Goal: Task Accomplishment & Management: Manage account settings

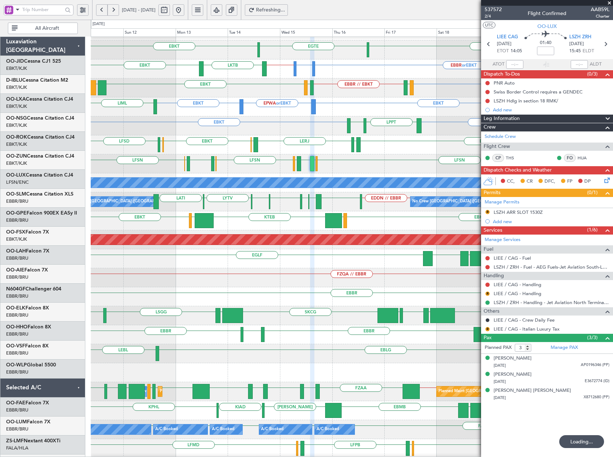
scroll to position [15, 0]
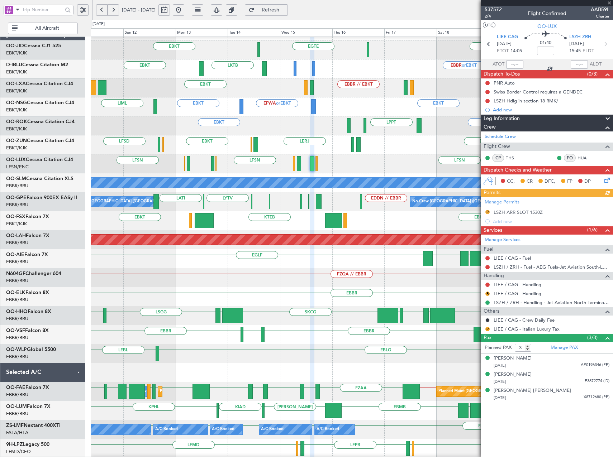
click at [184, 10] on button at bounding box center [178, 9] width 11 height 11
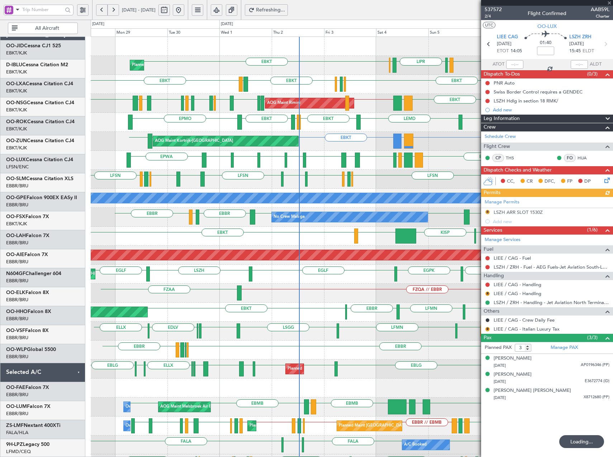
scroll to position [0, 0]
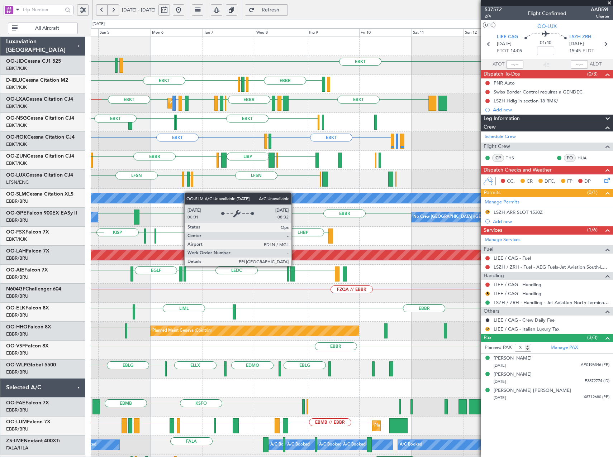
click at [134, 193] on div "EBKT LIML LIPR LFPB EBKT [GEOGRAPHIC_DATA] EGGW EDDK EBKT EDDK EGGW EBKT Planne…" at bounding box center [352, 274] width 522 height 475
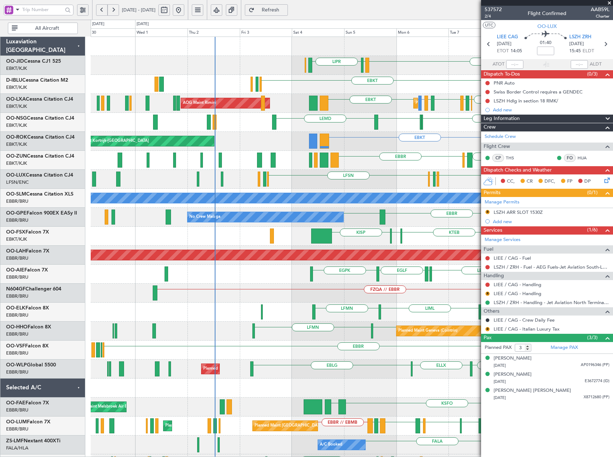
click at [543, 159] on fb-app "[DATE] - [DATE] Refresh Quick Links All Aircraft EBKT LIML LIPR Planned Maint […" at bounding box center [306, 233] width 613 height 449
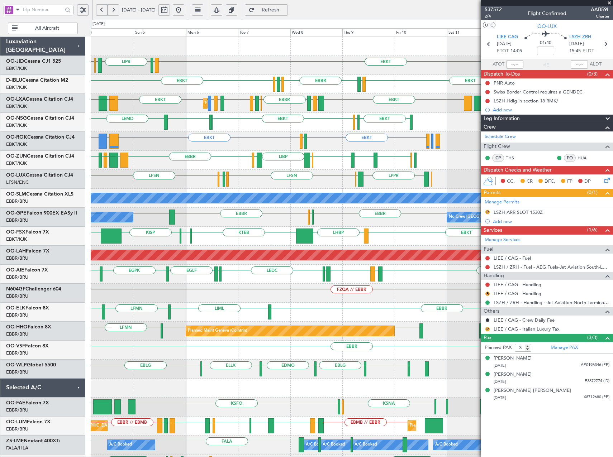
click at [218, 157] on div "EBKT LIML LIPR LFPB EBKT [GEOGRAPHIC_DATA] EGGW EDDK EBKT EBKT LSGS EGGW EDDK E…" at bounding box center [352, 274] width 522 height 475
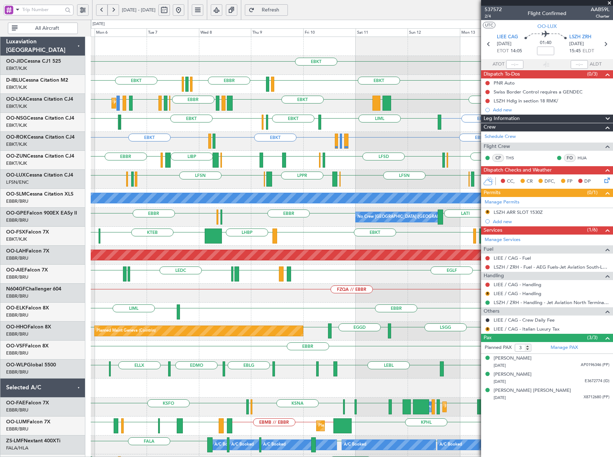
click at [184, 6] on button at bounding box center [178, 9] width 11 height 11
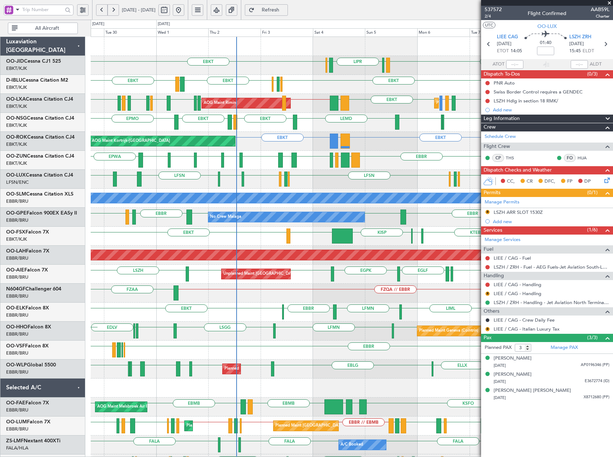
click at [338, 125] on div "LEMD EBKT LEGE EBKT EPMO EBKT LFOK EBKT EBKT" at bounding box center [352, 122] width 522 height 19
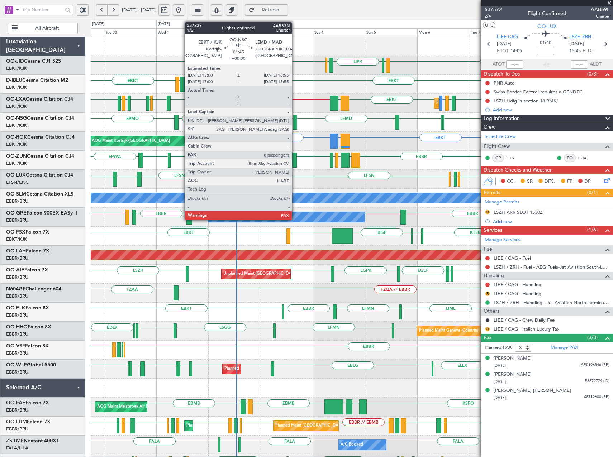
click at [295, 122] on div at bounding box center [295, 122] width 4 height 15
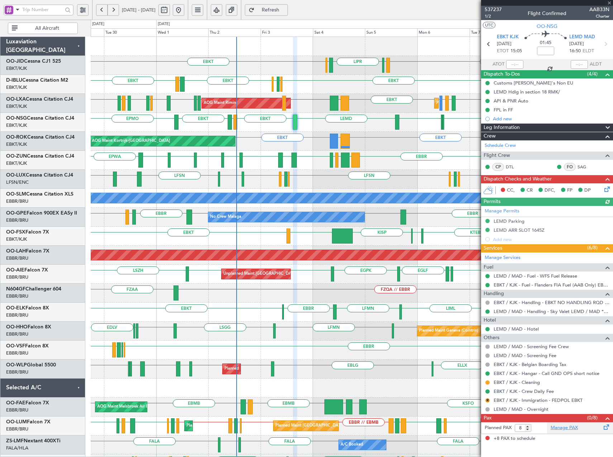
click at [568, 429] on link "Manage PAX" at bounding box center [564, 428] width 27 height 7
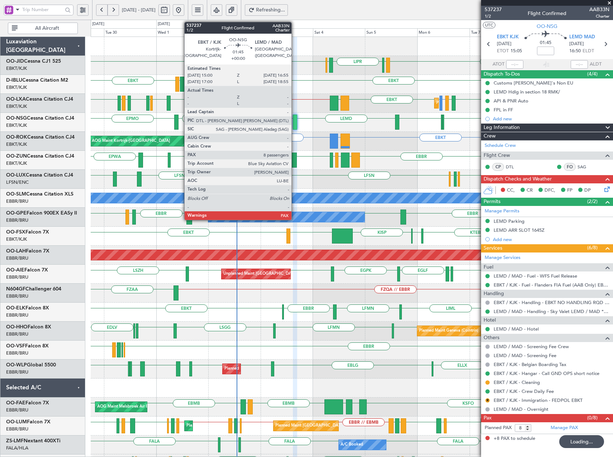
click at [295, 121] on div at bounding box center [295, 122] width 4 height 15
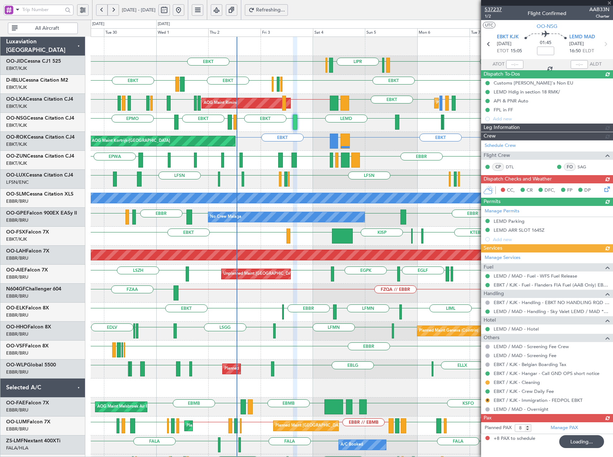
click at [498, 9] on span "537237" at bounding box center [493, 10] width 17 height 8
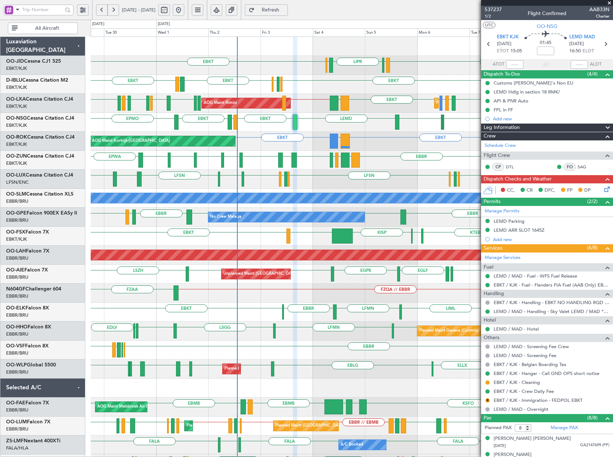
click at [279, 8] on span "Refresh" at bounding box center [270, 10] width 29 height 5
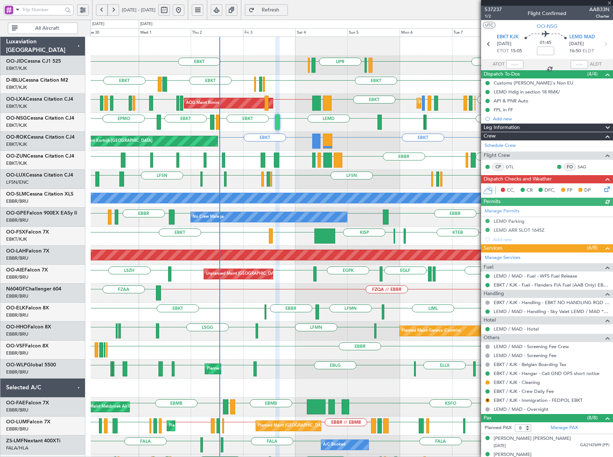
click at [299, 134] on div "EBKT LIML LIPR LFPB EBKT Planned Maint [GEOGRAPHIC_DATA]-[GEOGRAPHIC_DATA] EBKT…" at bounding box center [352, 274] width 522 height 475
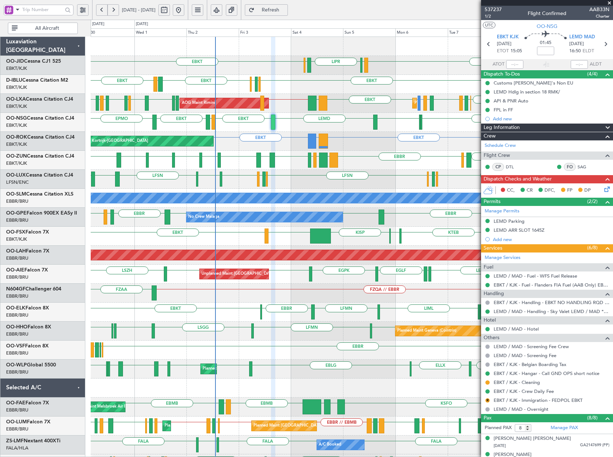
click at [157, 132] on div "AOG Maint Kortrijk-[GEOGRAPHIC_DATA] EBKT EBKT LGKO or EBKT EBKT LFBD" at bounding box center [352, 141] width 522 height 19
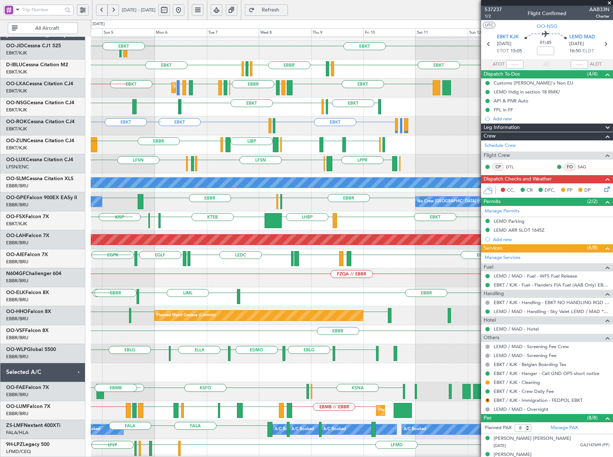
click at [199, 154] on div "EBKT LIMP EBKT EGGW LIBP EGGW [GEOGRAPHIC_DATA] EBKT ESSB EBKT LSZM LOWK [GEOGR…" at bounding box center [352, 144] width 522 height 19
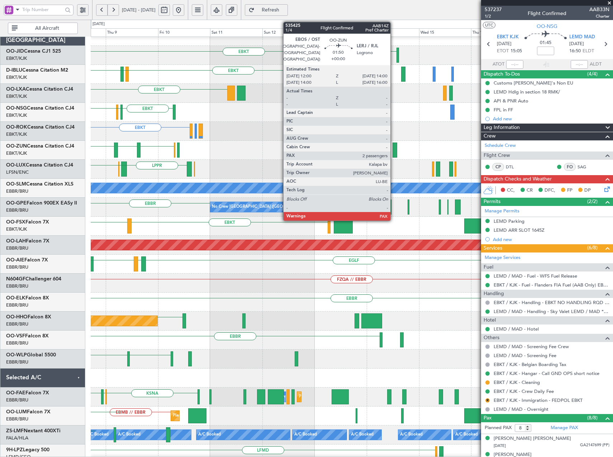
click at [393, 158] on div at bounding box center [395, 150] width 5 height 15
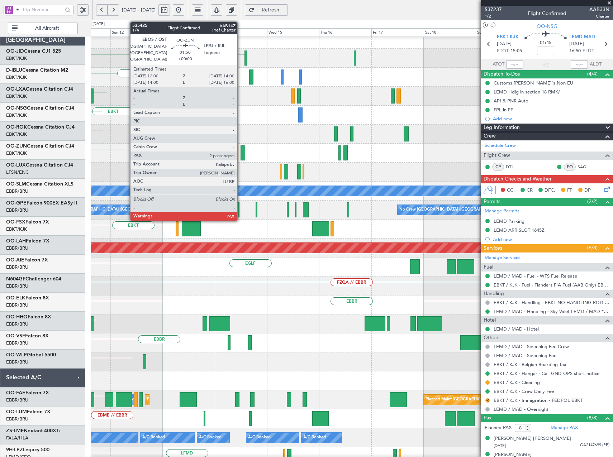
scroll to position [7, 0]
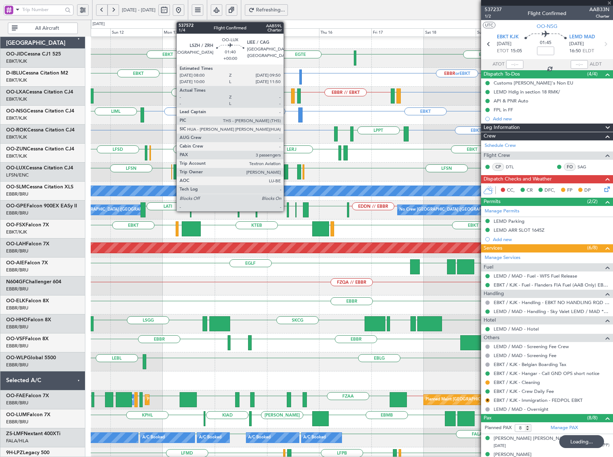
click at [287, 170] on div at bounding box center [286, 172] width 4 height 15
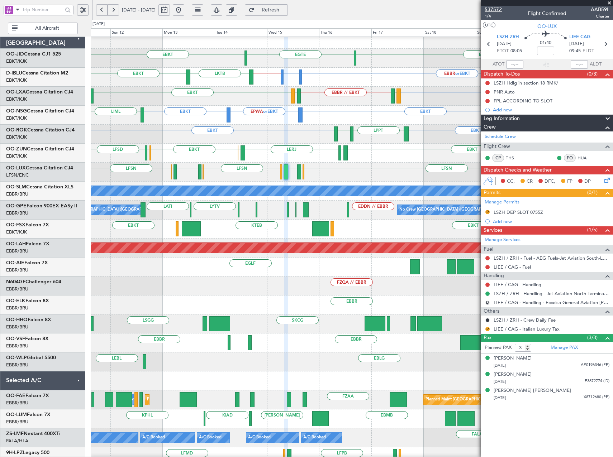
click at [497, 8] on span "537572" at bounding box center [493, 10] width 17 height 8
click at [184, 10] on button at bounding box center [178, 9] width 11 height 11
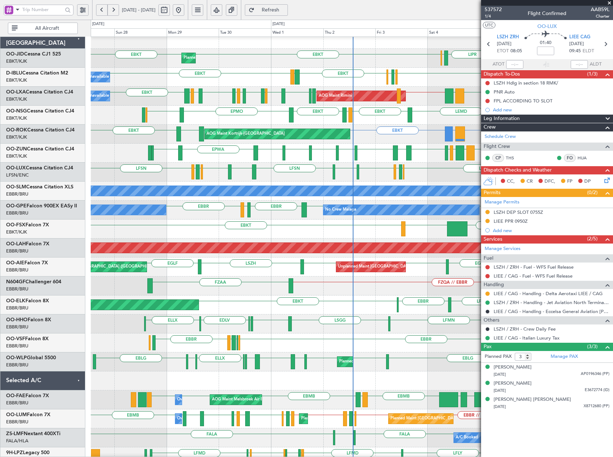
click at [176, 170] on div "EBKT LFPB EBKT EBKT LIML LIPR Planned Maint [GEOGRAPHIC_DATA]-[GEOGRAPHIC_DATA]…" at bounding box center [352, 267] width 522 height 475
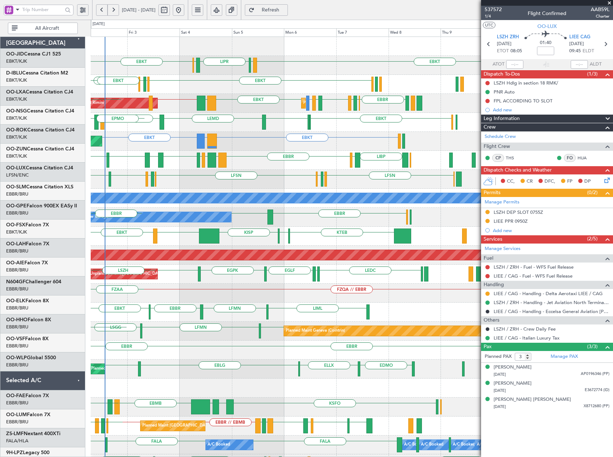
scroll to position [0, 0]
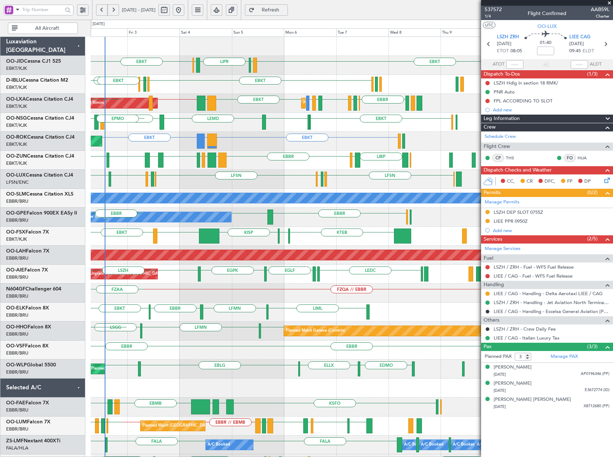
click at [264, 181] on div "LFSN LFPB LFMN LFSN LIMC LFSN LFMN LFPB LFSN LEBL LFSN" at bounding box center [352, 179] width 522 height 19
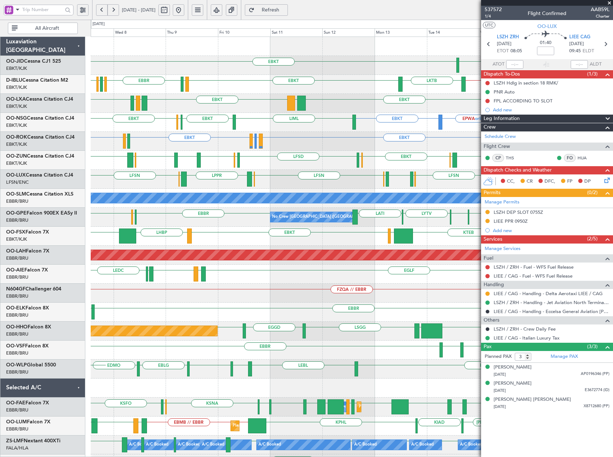
click at [298, 178] on div "EBKT [GEOGRAPHIC_DATA] LSGG or EBKT EBKT // EBBR EBKT LKTB EBKT LSGS [GEOGRAPHI…" at bounding box center [352, 293] width 522 height 513
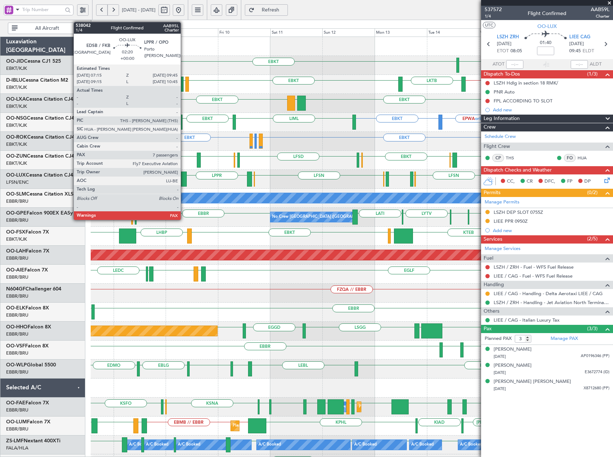
click at [184, 180] on div at bounding box center [184, 179] width 6 height 15
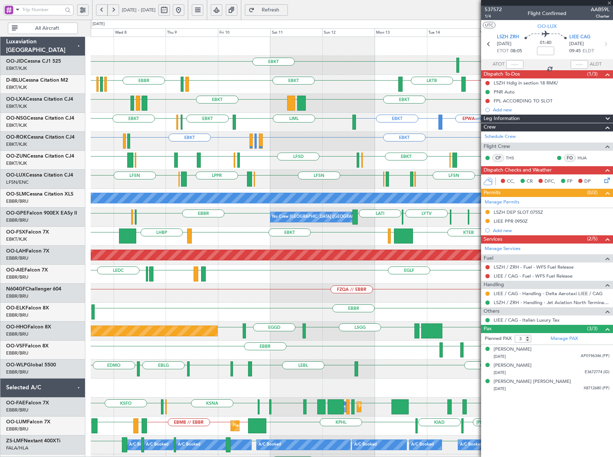
type input "7"
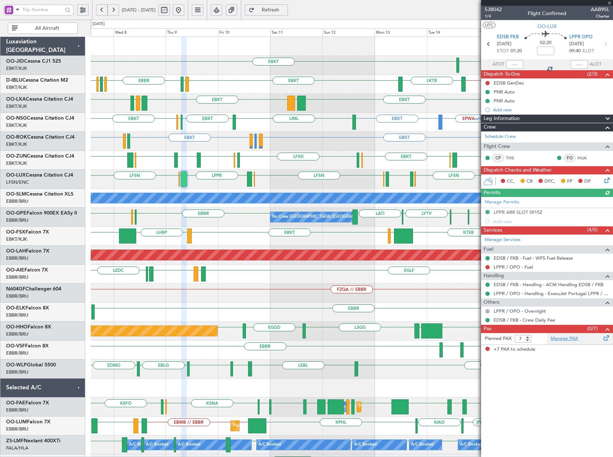
click at [560, 340] on link "Manage PAX" at bounding box center [564, 339] width 27 height 7
click at [184, 8] on button at bounding box center [178, 9] width 11 height 11
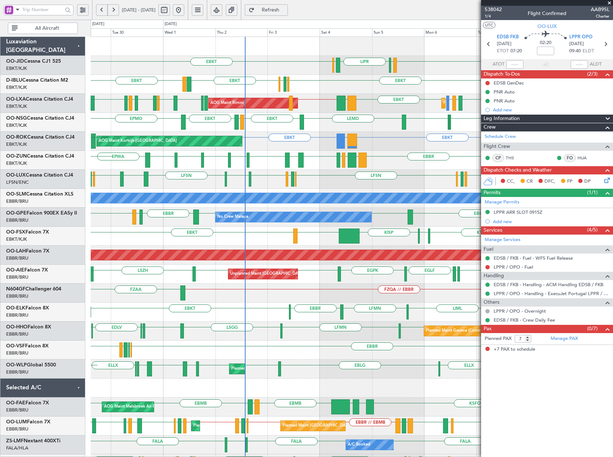
click at [285, 162] on div at bounding box center [287, 160] width 5 height 15
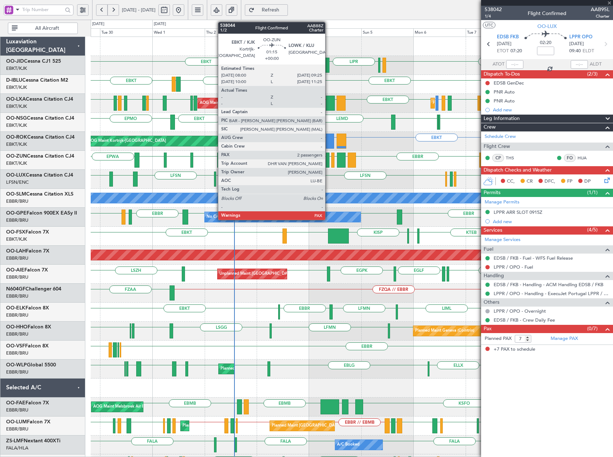
type input "-00:10"
type input "2"
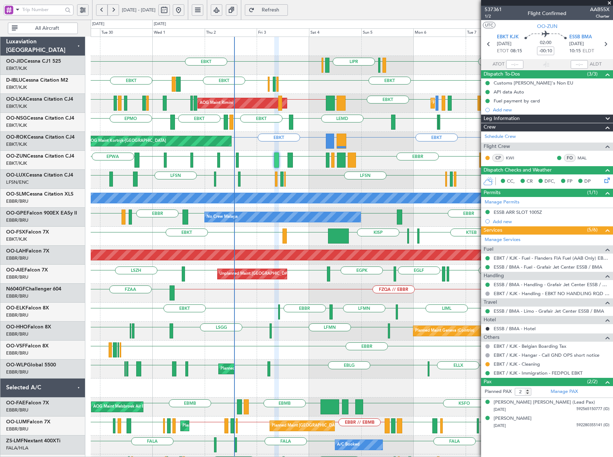
click at [353, 127] on div "LEMD EBKT LEGE EBKT EPMO EBKT LFLX EBKT LFOK EBKT" at bounding box center [352, 122] width 522 height 19
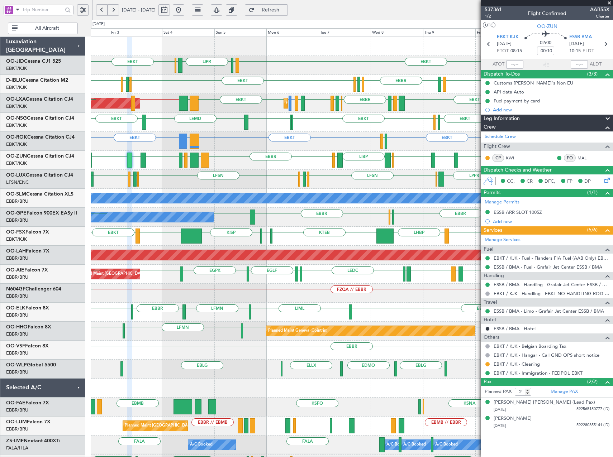
click at [299, 170] on div "EBKT LIML LIPR LFPB EBKT EBBR EGGW EDDK EBKT EDDK EGGW EBKT EBKT LSGS LFTH EBKT…" at bounding box center [352, 274] width 522 height 475
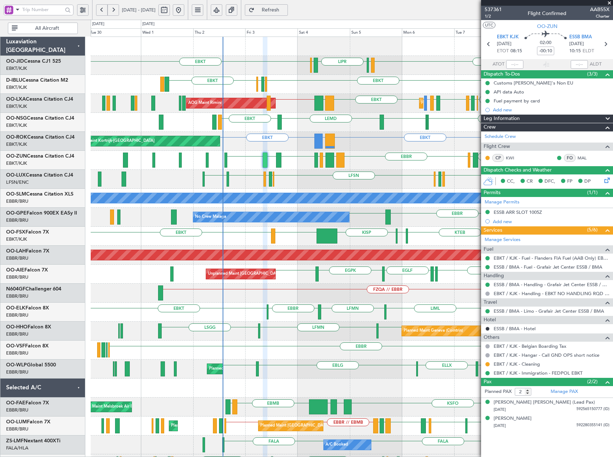
click at [314, 137] on div "EBKT LIML LIPR LFPB EBKT Planned Maint Kortrijk-Wevelgem EBBR EGGW EDDK EBKT ED…" at bounding box center [352, 274] width 522 height 475
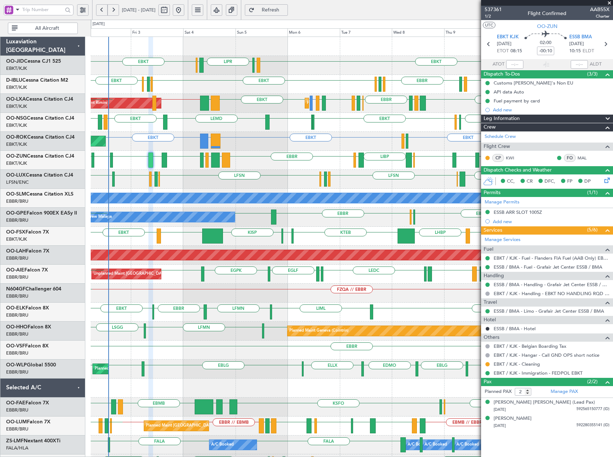
click at [306, 167] on div "LIMP EBKT EGGW LIBP EGGW EBBR GMMX EBBR LOWK EBKT ESSB EBKT LSZM EBKT EBKT EGNV…" at bounding box center [352, 160] width 522 height 19
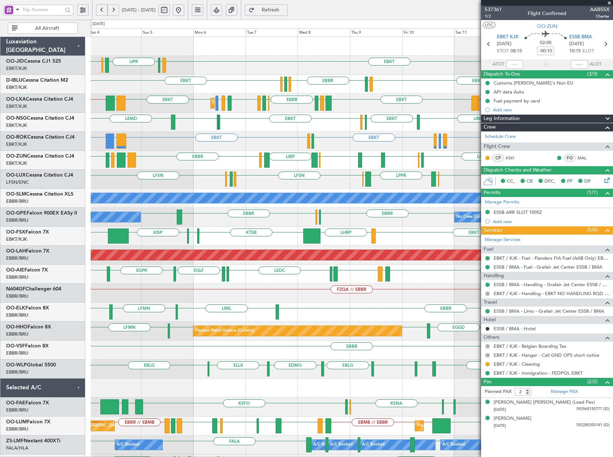
click at [334, 123] on div "EBKT LIML LIPR LFPB EBKT EBBR EGGW EDDK EBKT EBKT LSGS EGGW EBKT EDDK Planned M…" at bounding box center [352, 274] width 522 height 475
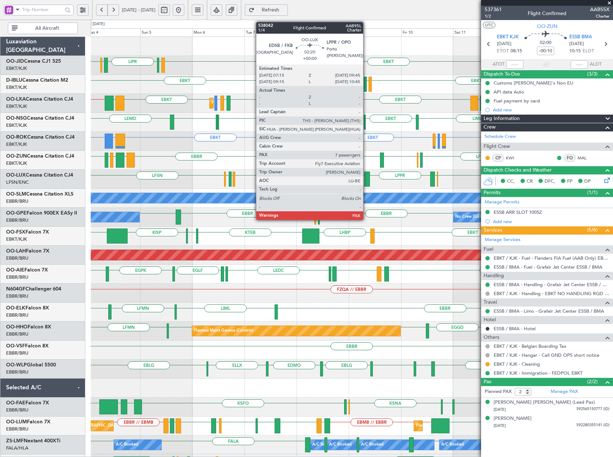
click at [366, 181] on div at bounding box center [367, 179] width 6 height 15
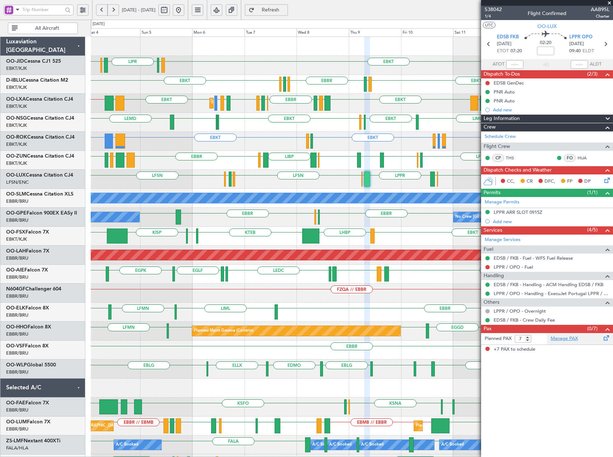
click at [562, 338] on link "Manage PAX" at bounding box center [564, 339] width 27 height 7
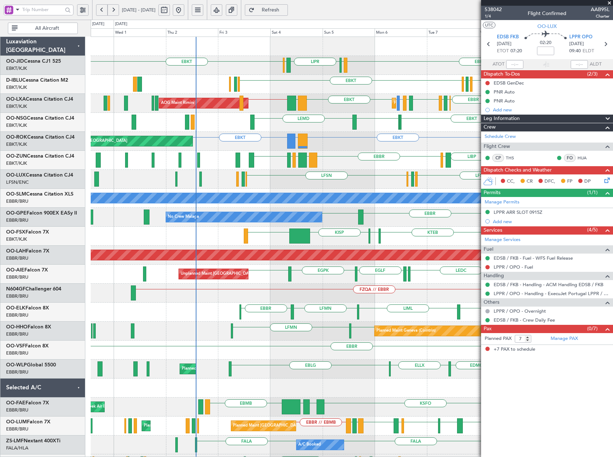
click at [394, 167] on div "EBKT LIML LIPR LFPB EBKT Planned Maint Kortrijk-Wevelgem EBBR EGGW EDDK EBKT EB…" at bounding box center [352, 274] width 522 height 475
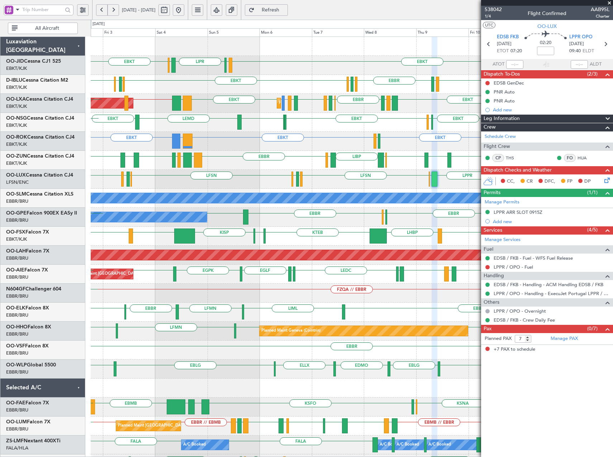
click at [251, 151] on div "LFPB EBKT EBKT LIML LIPR EBKT EDDK EGGW EBKT EBKT LSGS EBBR EGGW EDDK LFTH EBKT…" at bounding box center [352, 274] width 522 height 475
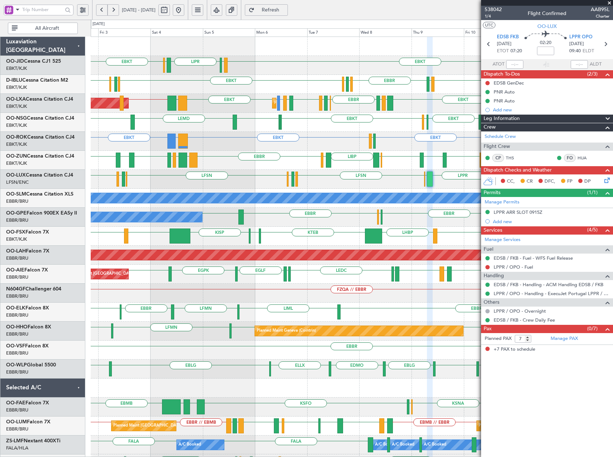
click at [610, 3] on span at bounding box center [609, 3] width 7 height 6
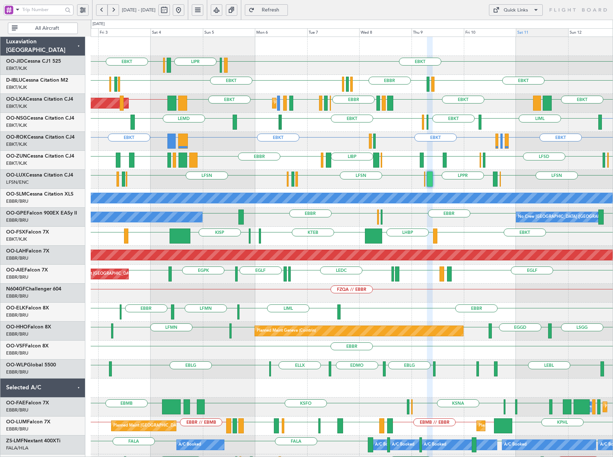
type input "0"
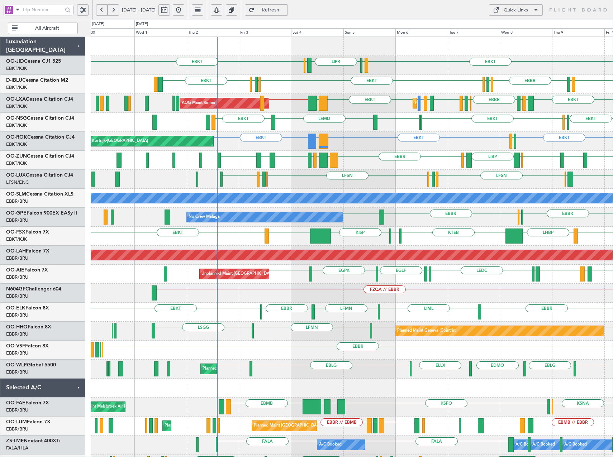
click at [344, 63] on div "EBKT LIML LIPR LFPB EBKT Planned Maint Kortrijk-Wevelgem EBKT LSGS EBBR EGGW ED…" at bounding box center [352, 274] width 522 height 475
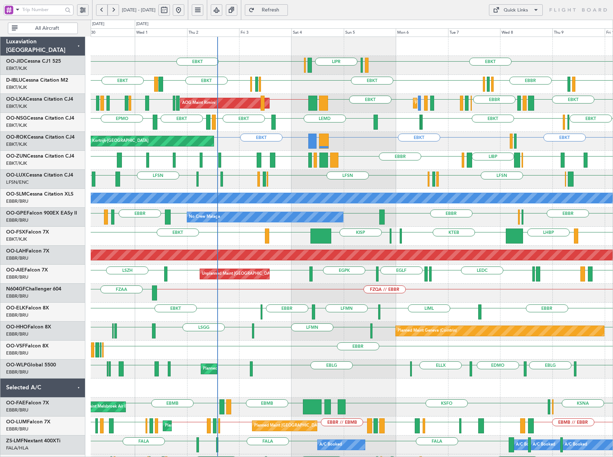
click at [358, 132] on div "EBKT LFLX EBKT LFOK EBKT LEMD EBKT LEGE EBKT EPMO" at bounding box center [352, 122] width 522 height 19
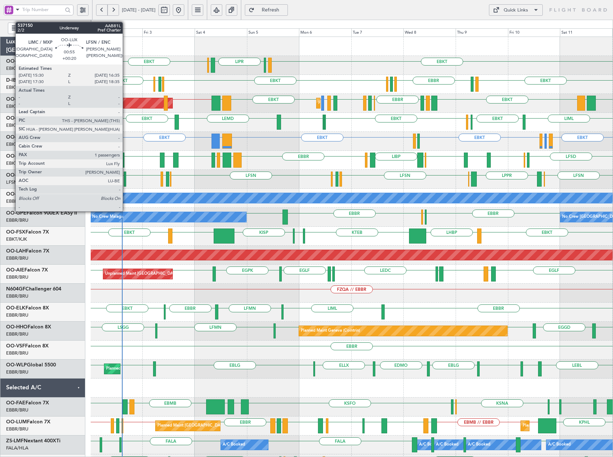
click at [126, 179] on div at bounding box center [125, 179] width 3 height 15
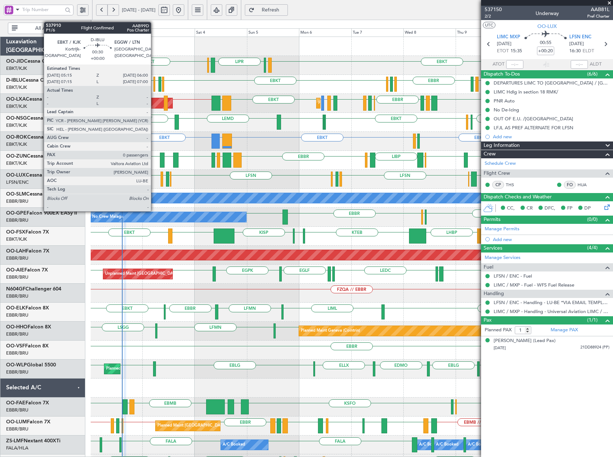
click at [154, 85] on div at bounding box center [154, 84] width 2 height 15
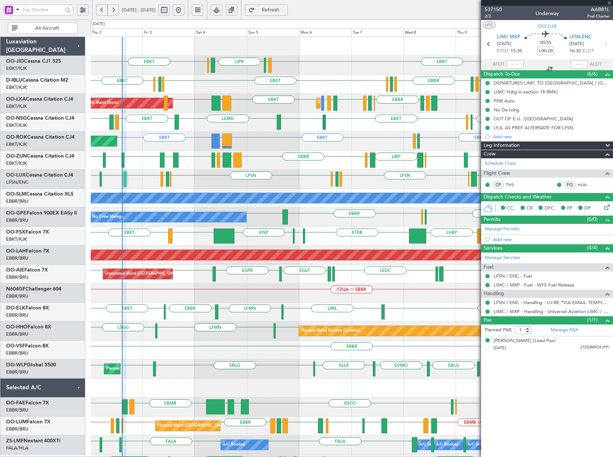
type input "0"
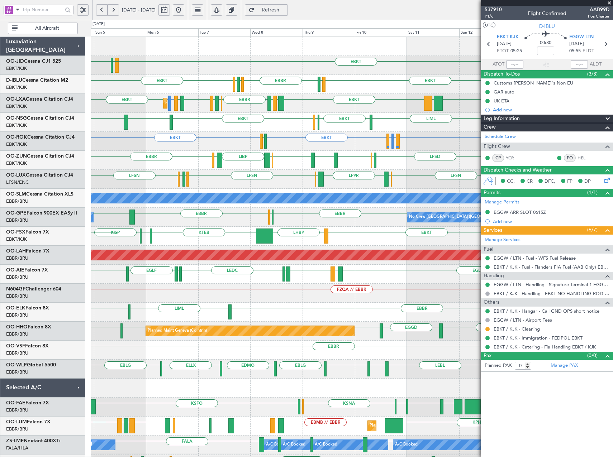
click at [273, 132] on div "EBKT LIML LIPR LFPB EBKT EBKT LSGS EBBR EGGW EDDK EBKT EGGW EDDK No Crew Kortri…" at bounding box center [352, 274] width 522 height 475
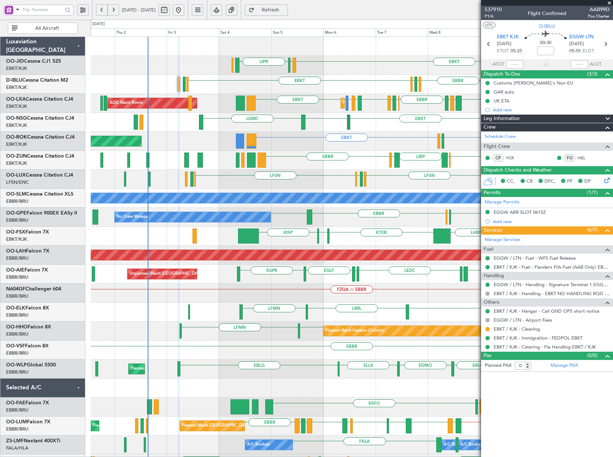
click at [428, 156] on div "EBKT LIML LIPR Planned Maint Kortrijk-Wevelgem EBBR EGGW EDDK EBKT EBKT LSGS LK…" at bounding box center [352, 274] width 522 height 475
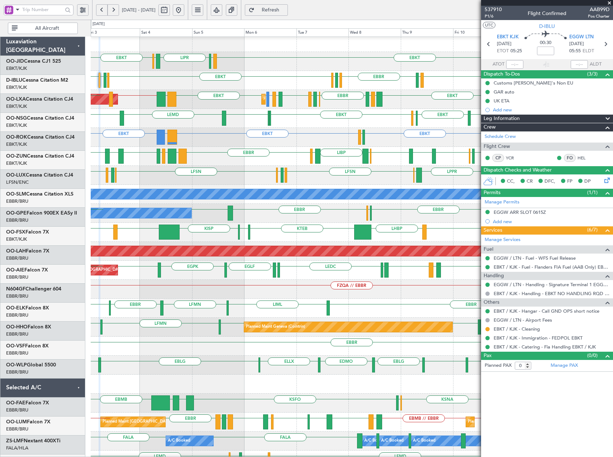
click at [300, 235] on div "EBKT LHBP KTEB KPVD KISP LHBP EBKT" at bounding box center [352, 232] width 522 height 19
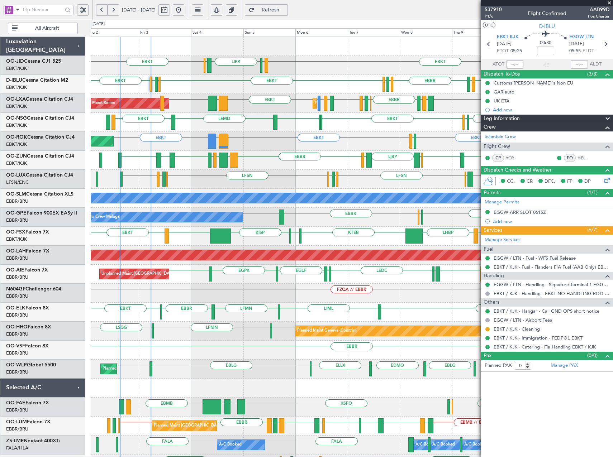
click at [350, 249] on div "EBKT LIPR LIML LFPB EBKT EBBR EGGW EDDK EBKT EBKT LSGS EDDK EGGW EBKT EBKT LIBD…" at bounding box center [352, 274] width 522 height 475
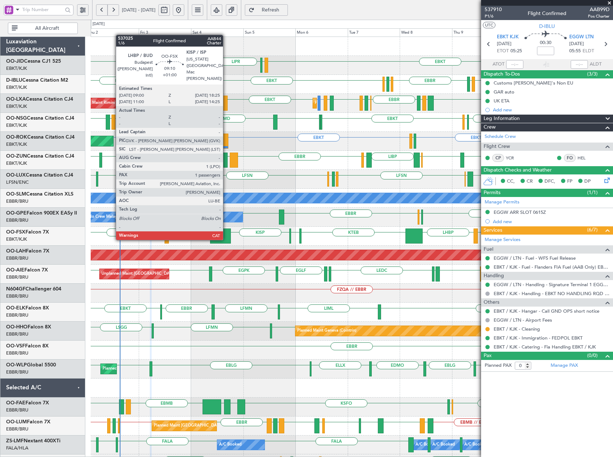
click at [227, 232] on div at bounding box center [220, 236] width 21 height 15
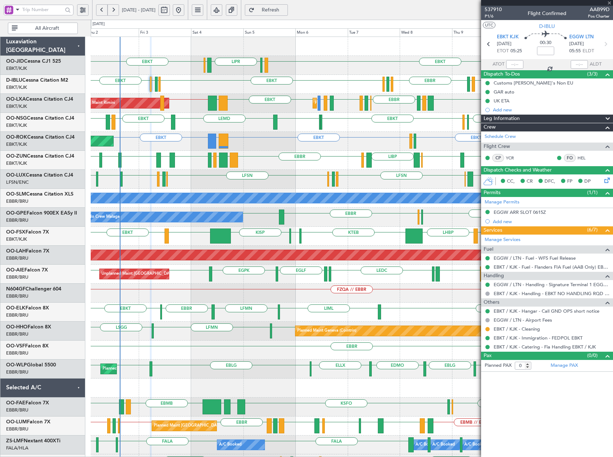
type input "+01:00"
type input "1"
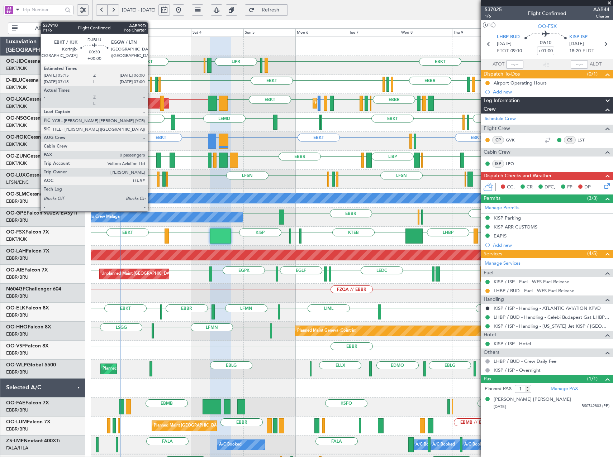
click at [151, 87] on div at bounding box center [151, 84] width 2 height 15
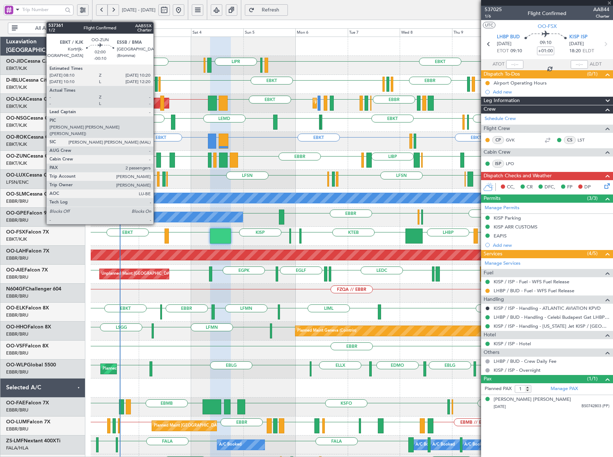
type input "0"
